Goal: Communication & Community: Connect with others

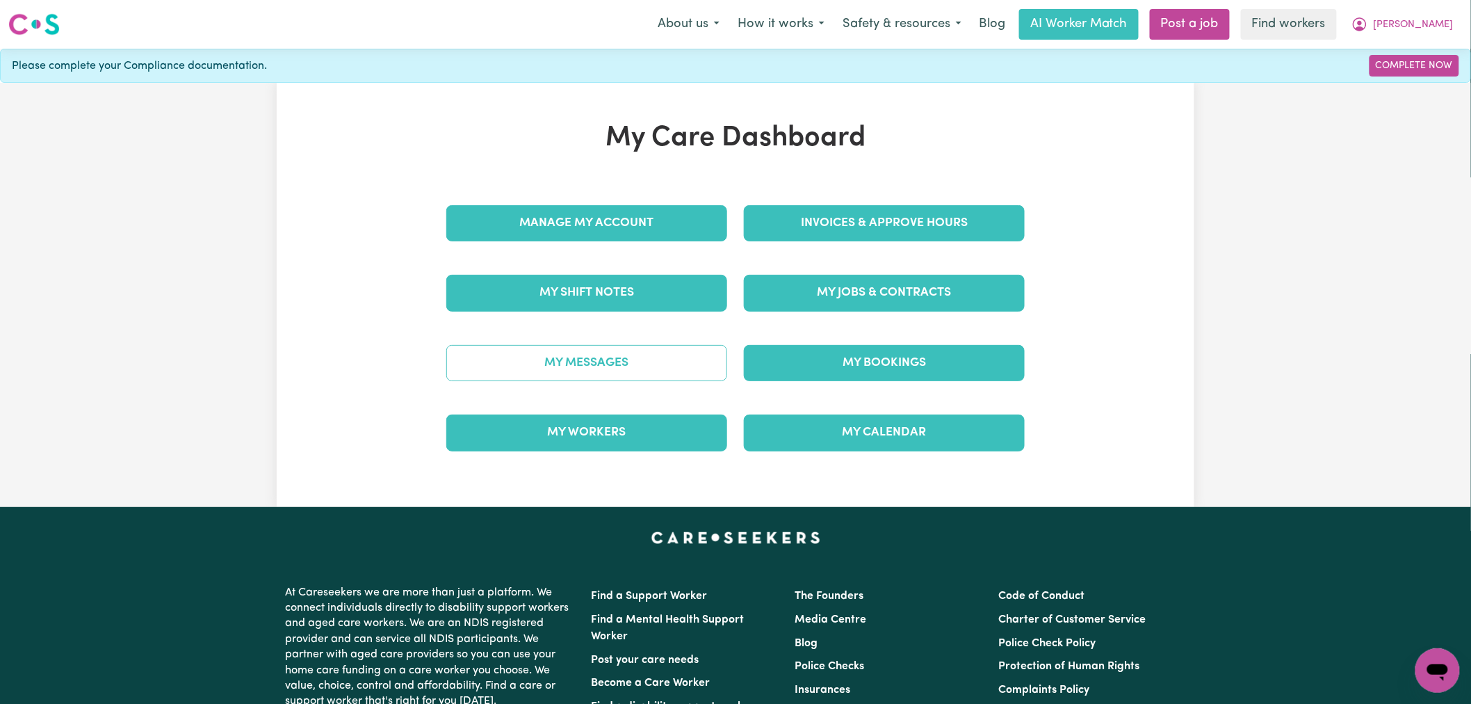
click at [654, 363] on link "My Messages" at bounding box center [586, 363] width 281 height 36
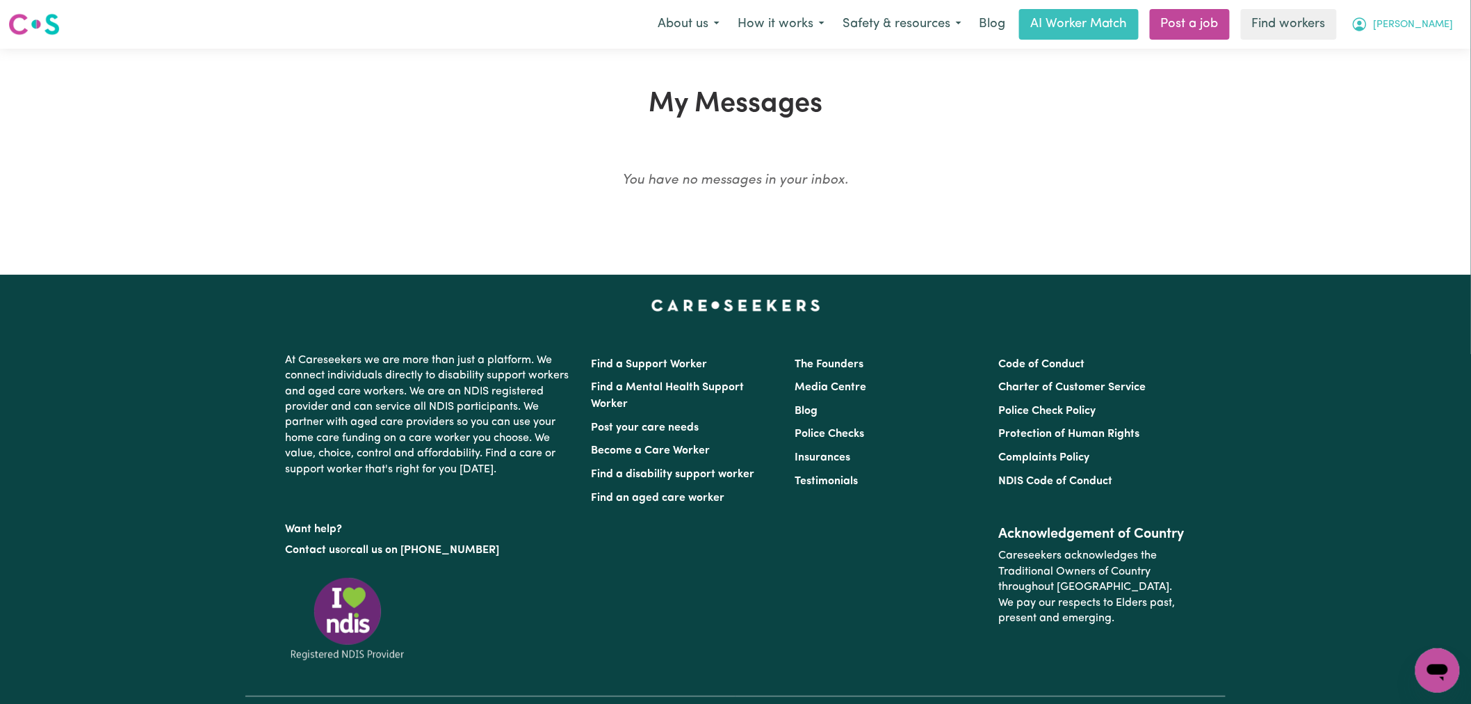
click at [1408, 26] on span "[PERSON_NAME]" at bounding box center [1414, 24] width 80 height 15
click at [1406, 81] on link "Logout" at bounding box center [1407, 80] width 110 height 26
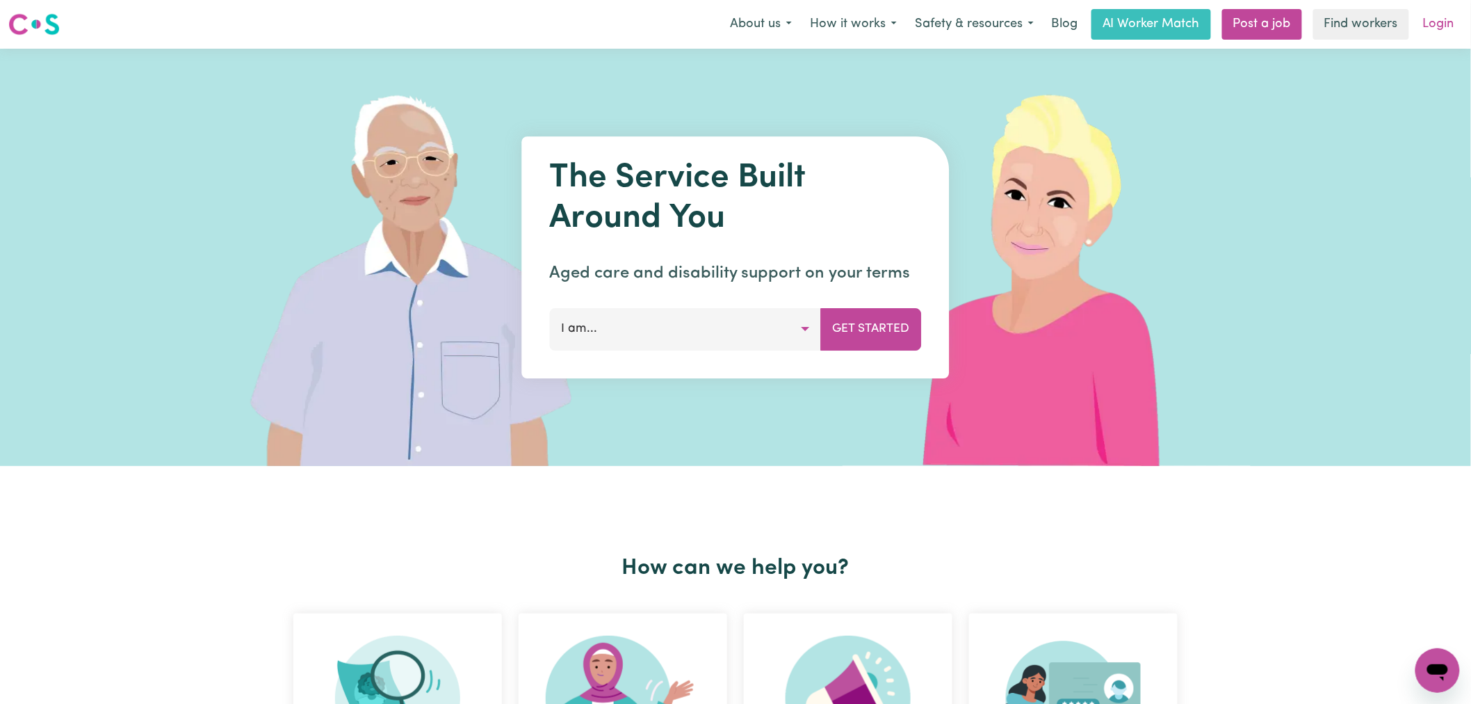
click at [1423, 22] on link "Login" at bounding box center [1439, 24] width 48 height 31
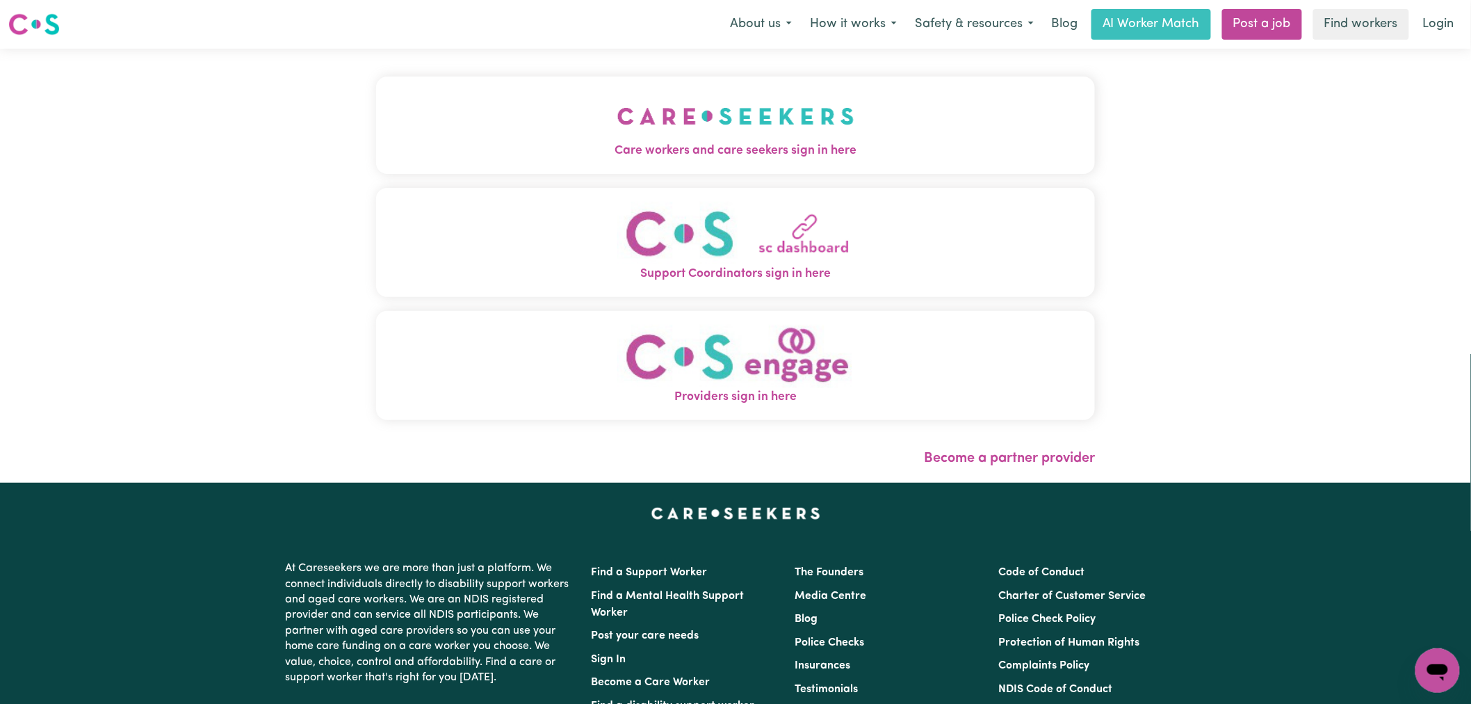
click at [676, 109] on button "Care workers and care seekers sign in here" at bounding box center [735, 124] width 719 height 97
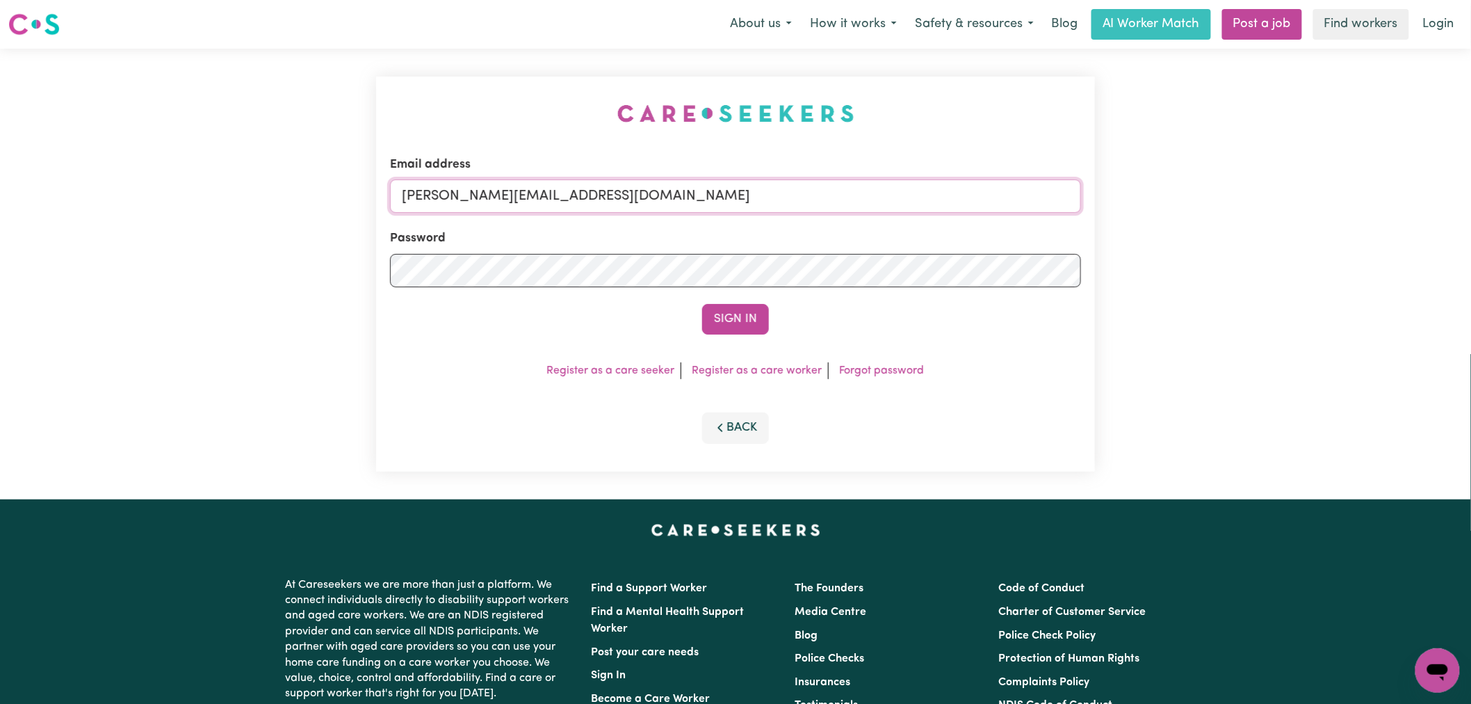
click at [628, 211] on input "[PERSON_NAME][EMAIL_ADDRESS][DOMAIN_NAME]" at bounding box center [735, 195] width 691 height 33
drag, startPoint x: 768, startPoint y: 198, endPoint x: 476, endPoint y: 190, distance: 292.1
click at [476, 190] on input "[EMAIL_ADDRESS][DOMAIN_NAME]" at bounding box center [735, 195] width 691 height 33
type input "[EMAIL_ADDRESS][DOMAIN_NAME]"
click at [702, 304] on button "Sign In" at bounding box center [735, 319] width 67 height 31
